Goal: Information Seeking & Learning: Learn about a topic

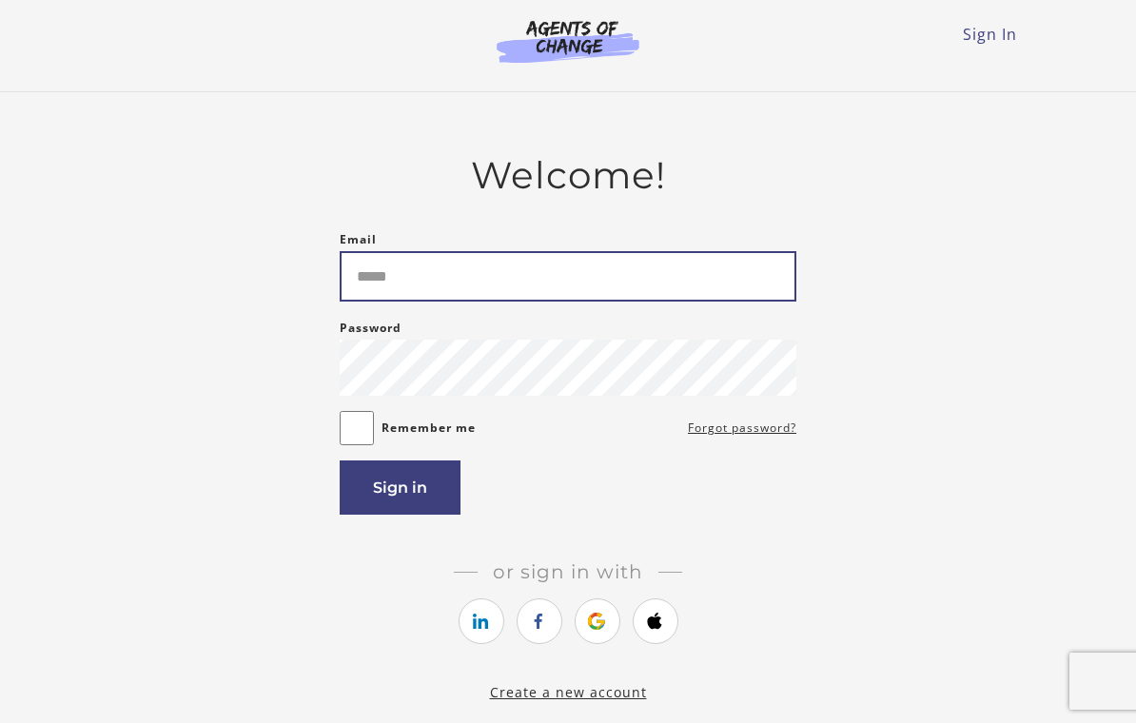
type input "**********"
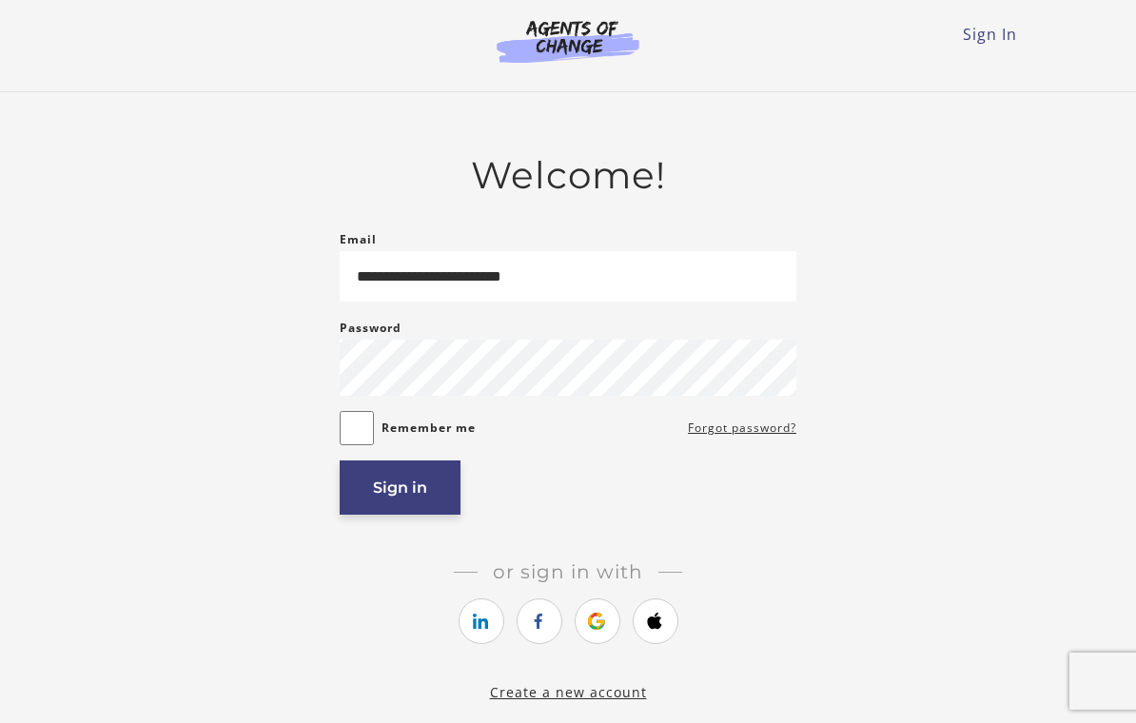
click at [426, 488] on button "Sign in" at bounding box center [400, 487] width 121 height 54
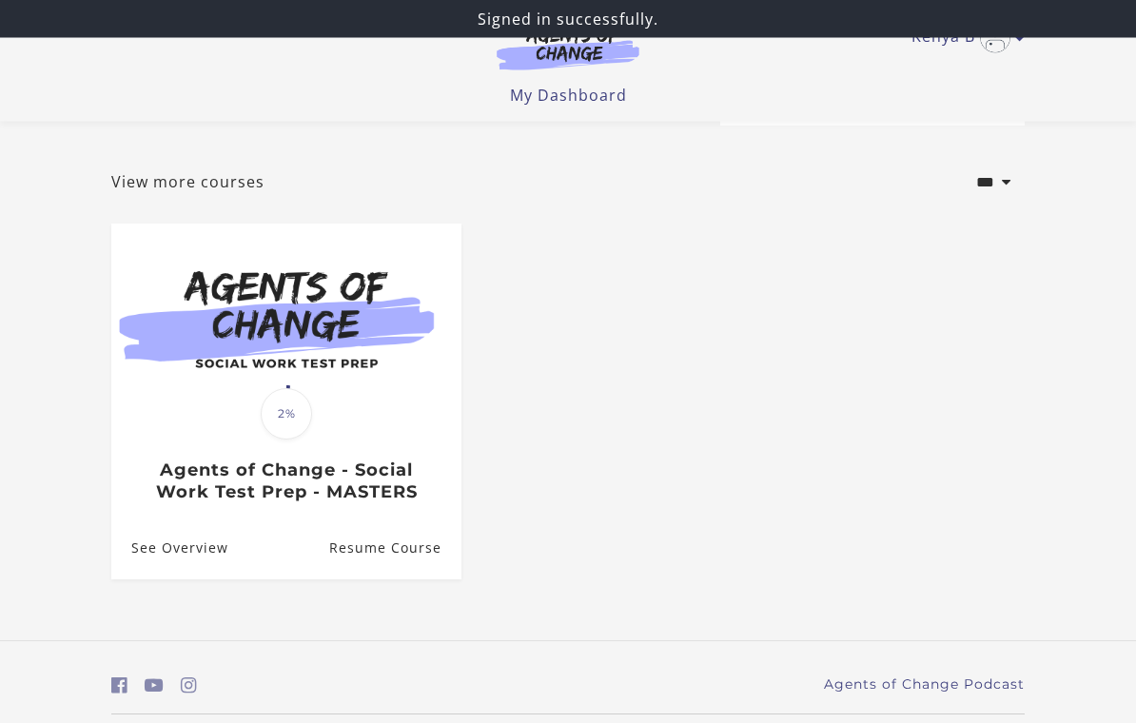
scroll to position [102, 0]
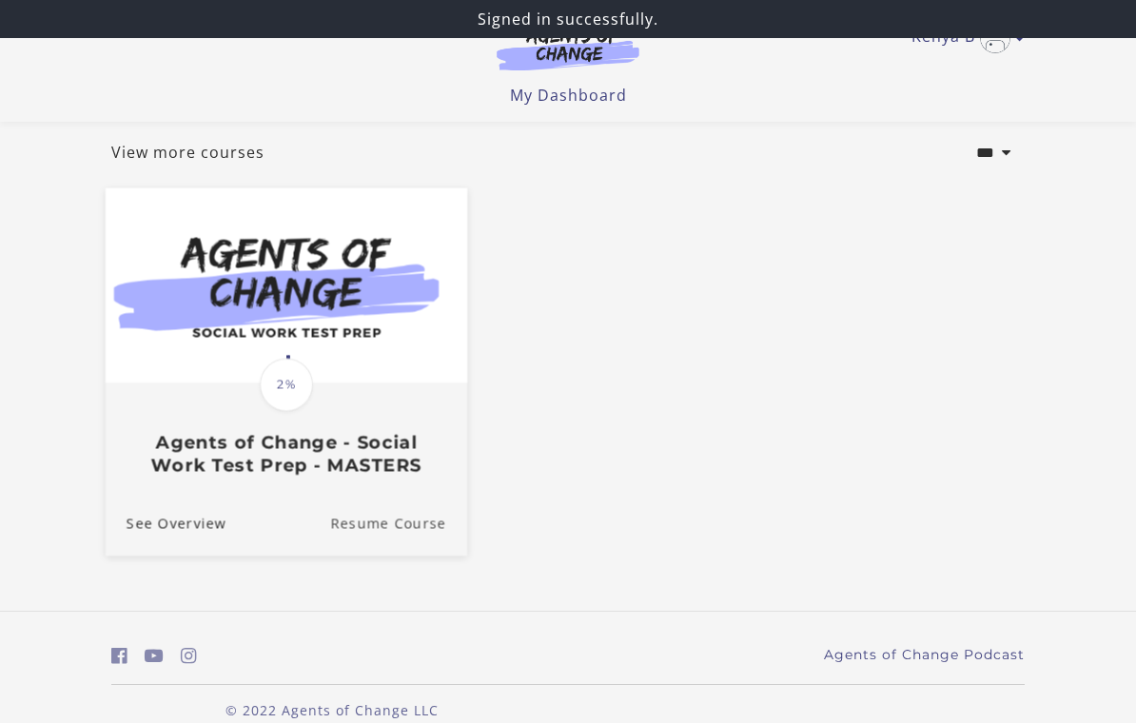
click at [392, 533] on link "Resume Course" at bounding box center [398, 524] width 137 height 64
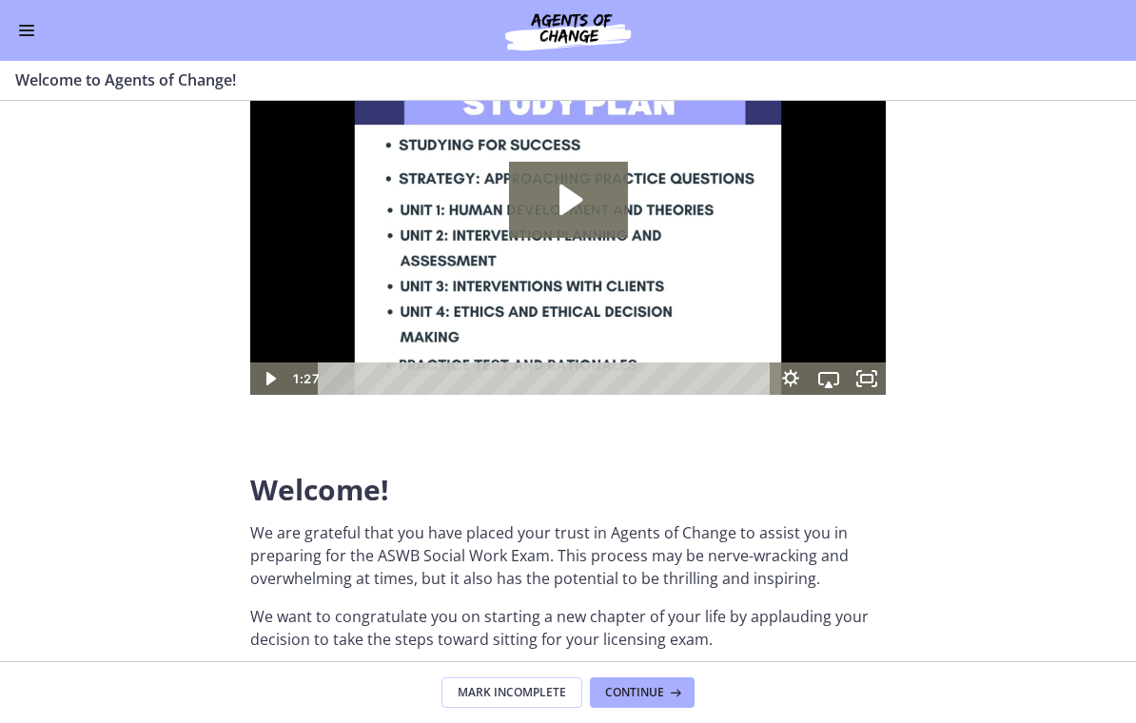
scroll to position [118, 0]
click at [49, 40] on div "Go to Dashboard" at bounding box center [568, 30] width 1136 height 61
click at [16, 32] on button "Enable menu" at bounding box center [26, 30] width 23 height 23
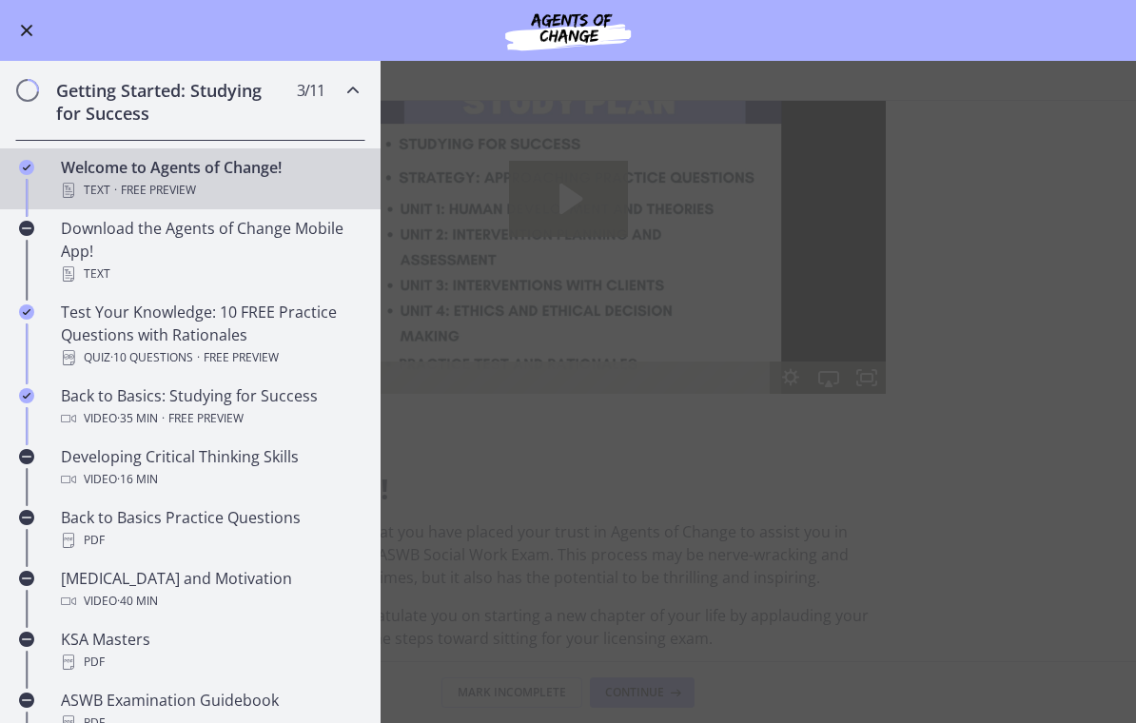
scroll to position [218, 0]
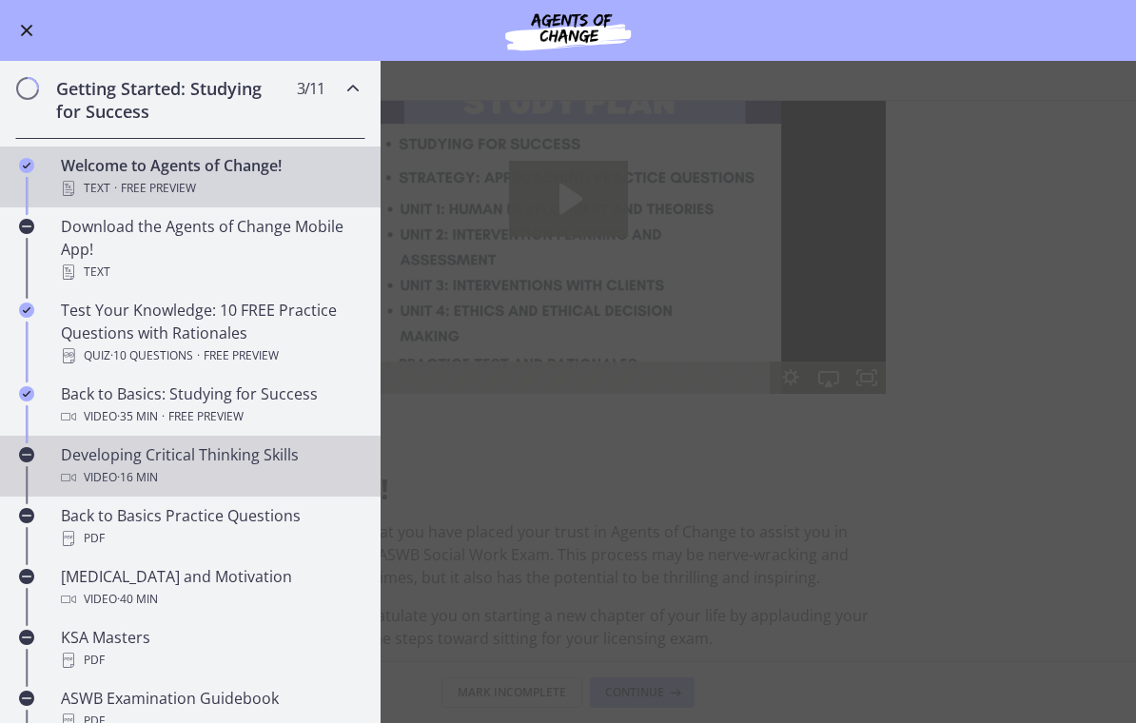
click at [172, 462] on div "Developing Critical Thinking Skills Video · 16 min" at bounding box center [209, 466] width 297 height 46
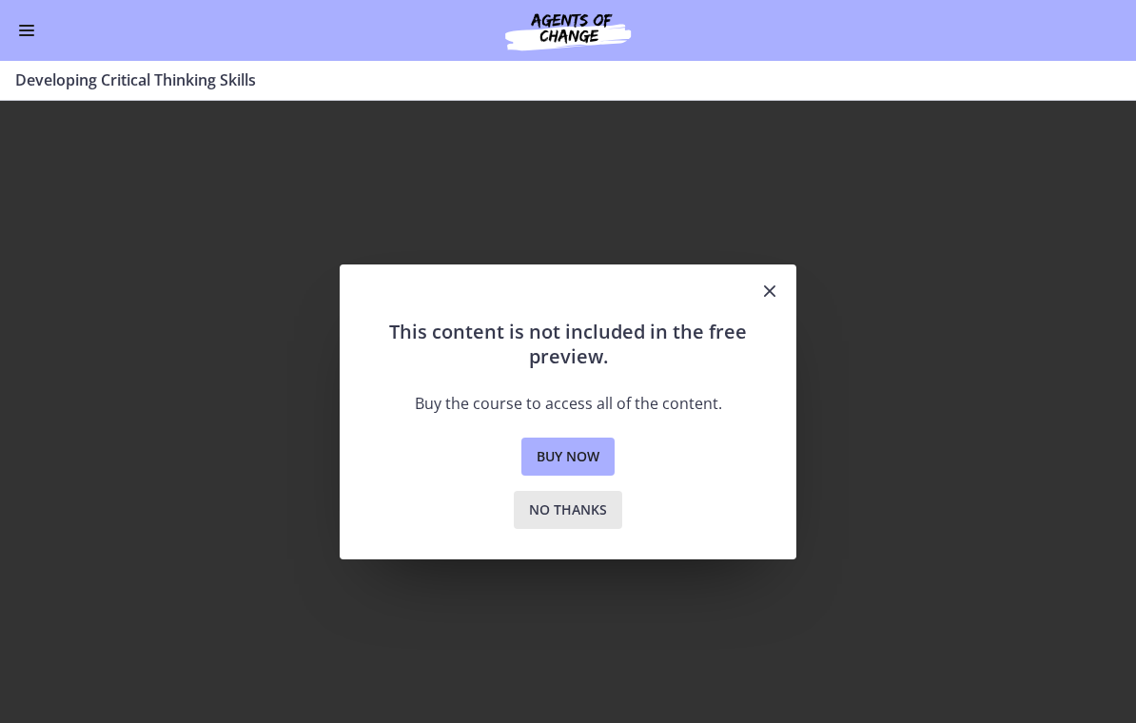
click at [590, 512] on span "No thanks" at bounding box center [568, 509] width 78 height 23
